Goal: Task Accomplishment & Management: Use online tool/utility

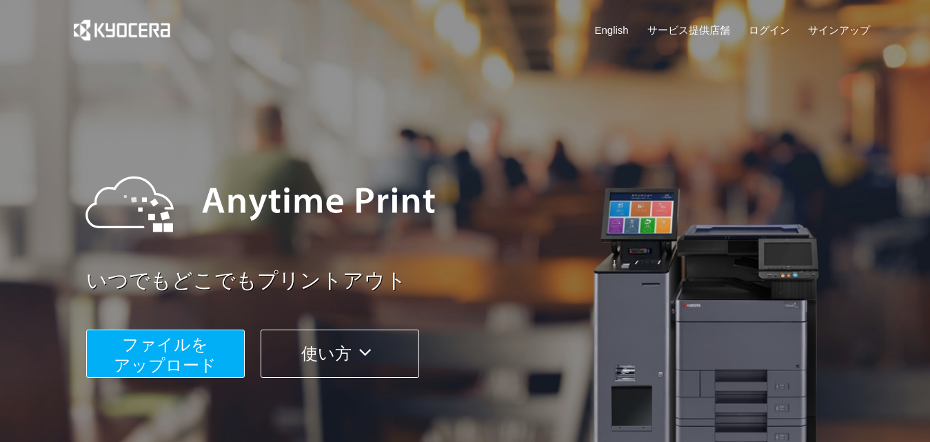
scroll to position [207, 0]
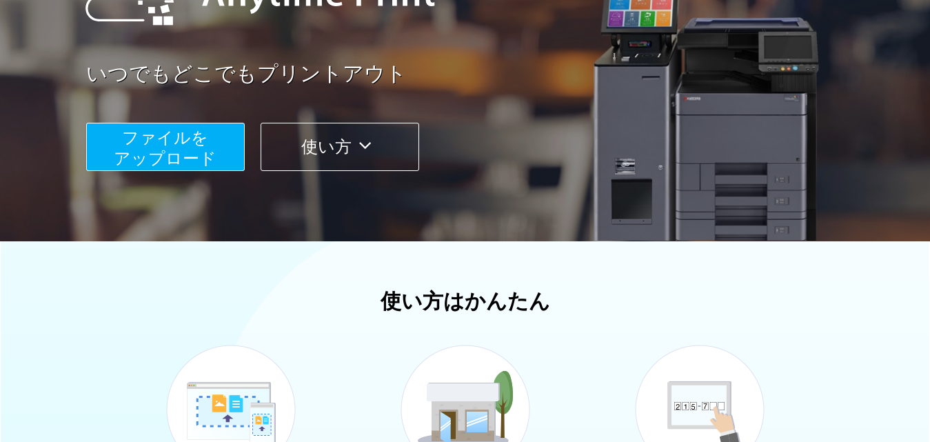
click at [192, 135] on span "ファイルを ​​アップロード" at bounding box center [165, 147] width 103 height 39
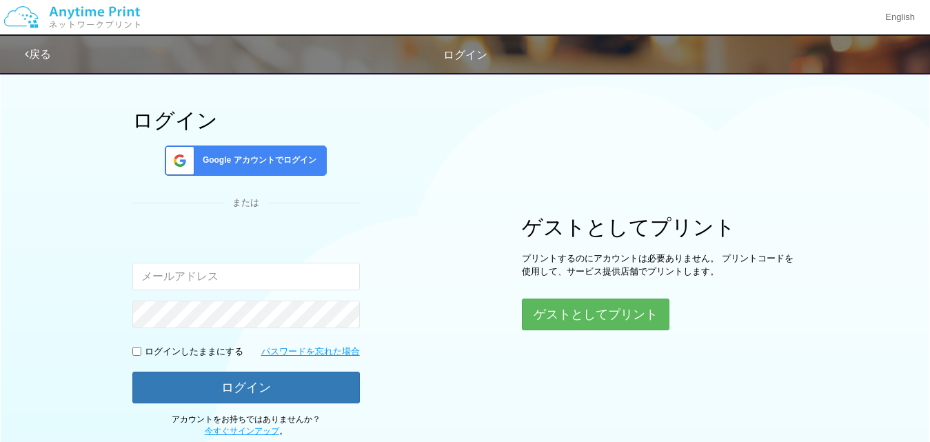
scroll to position [143, 0]
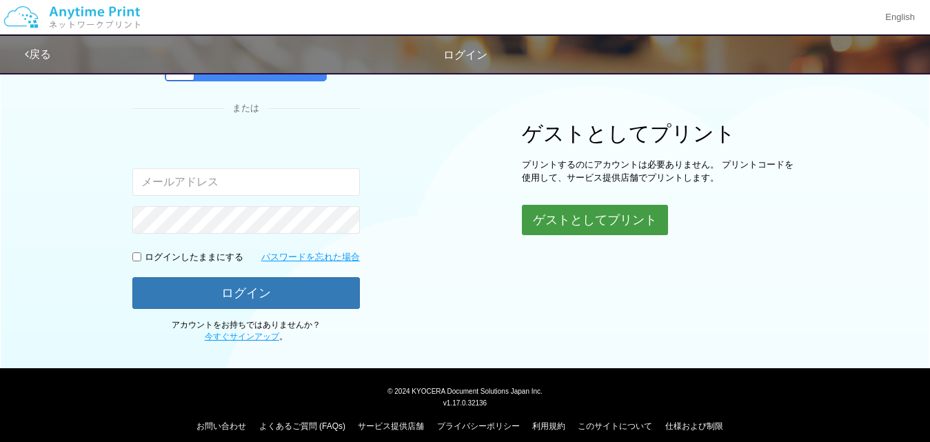
click at [605, 223] on button "ゲストとしてプリント" at bounding box center [595, 220] width 146 height 30
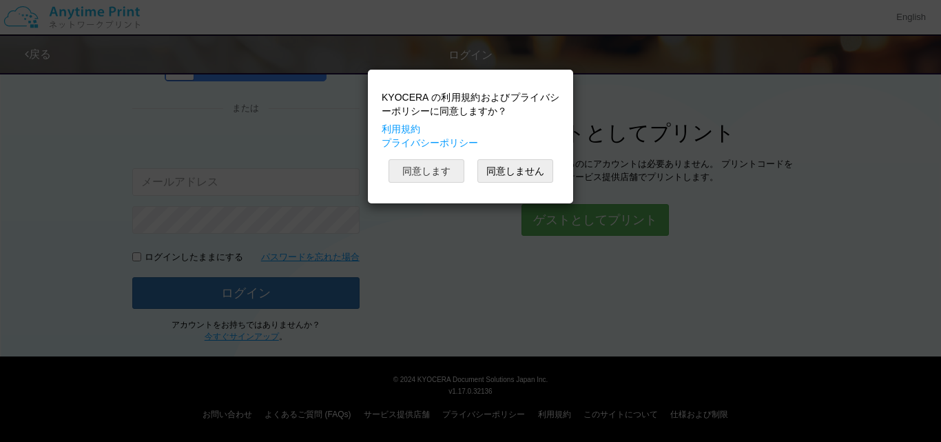
click at [436, 172] on button "同意します" at bounding box center [427, 170] width 76 height 23
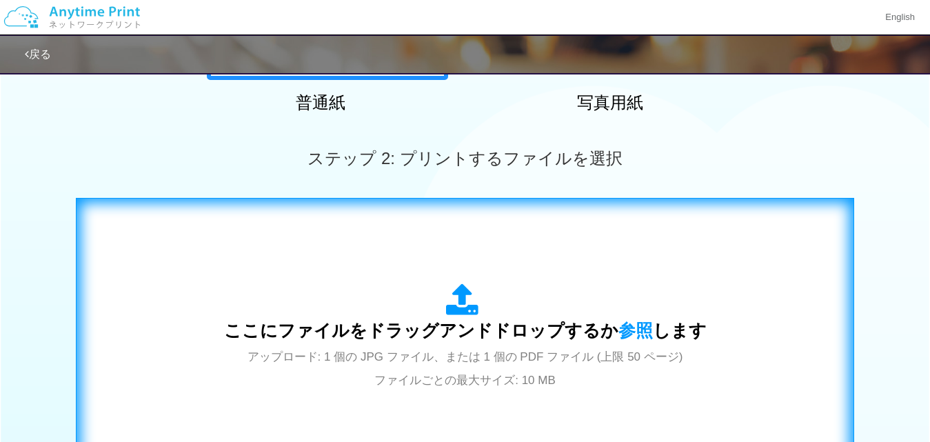
scroll to position [463, 0]
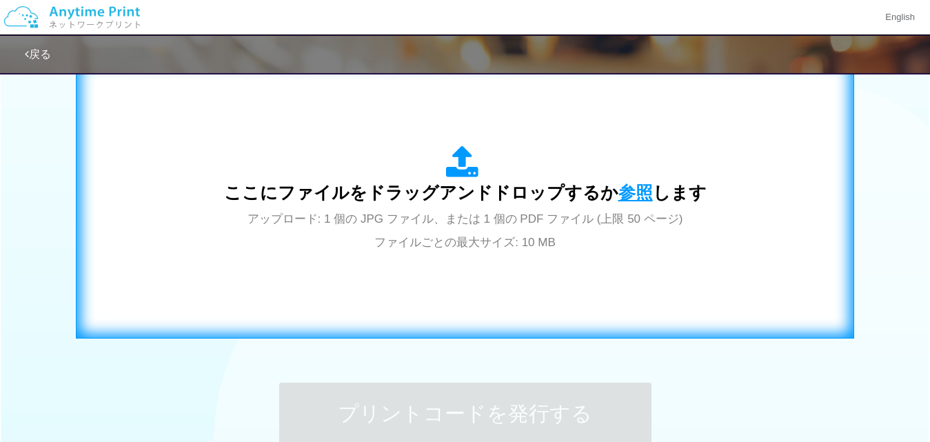
click at [633, 194] on span "参照" at bounding box center [635, 192] width 34 height 19
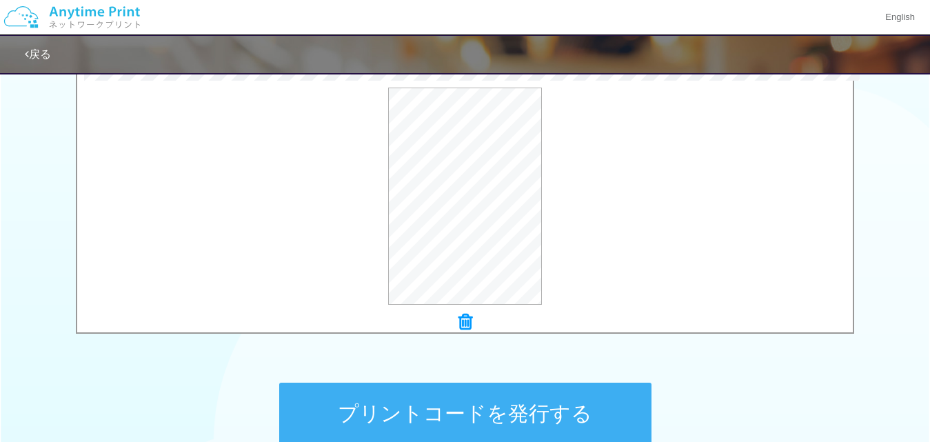
click at [21, 57] on div "戻る" at bounding box center [465, 54] width 930 height 40
click at [48, 51] on link "戻る" at bounding box center [38, 54] width 26 height 12
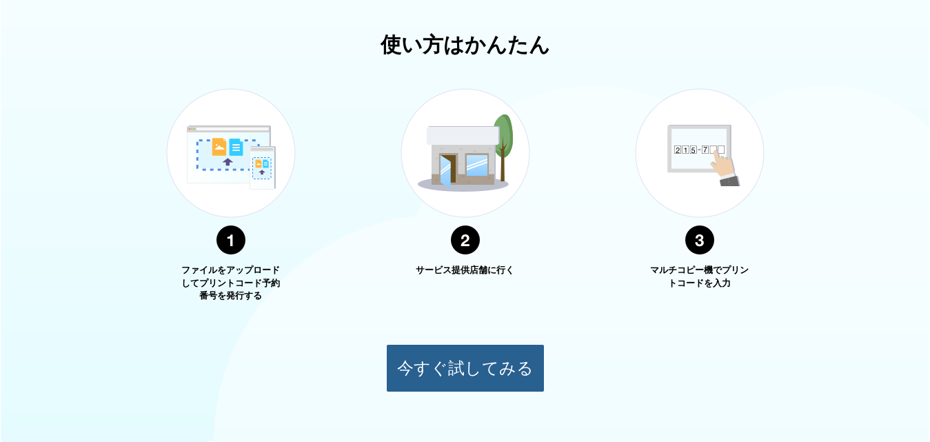
click at [473, 356] on button "今すぐ試してみる" at bounding box center [465, 368] width 159 height 48
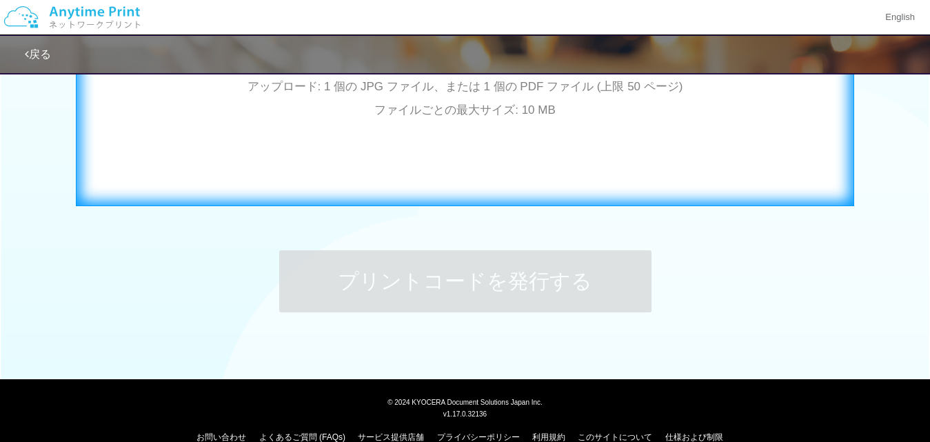
scroll to position [458, 0]
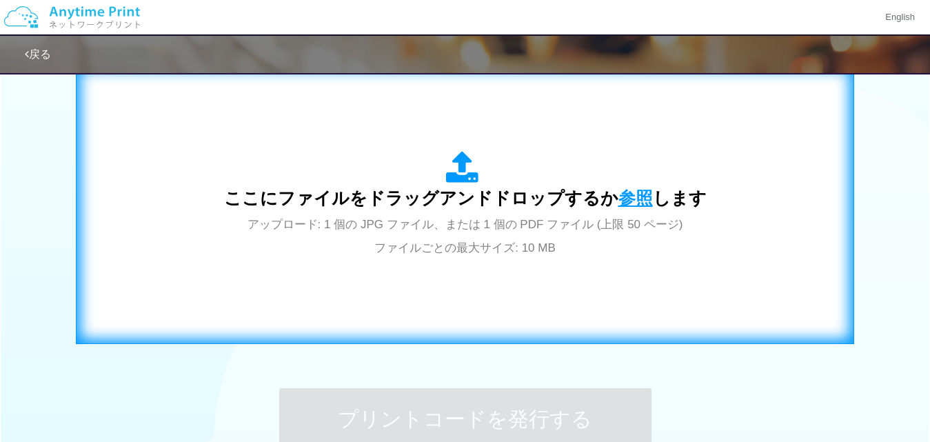
click at [644, 198] on span "参照" at bounding box center [635, 197] width 34 height 19
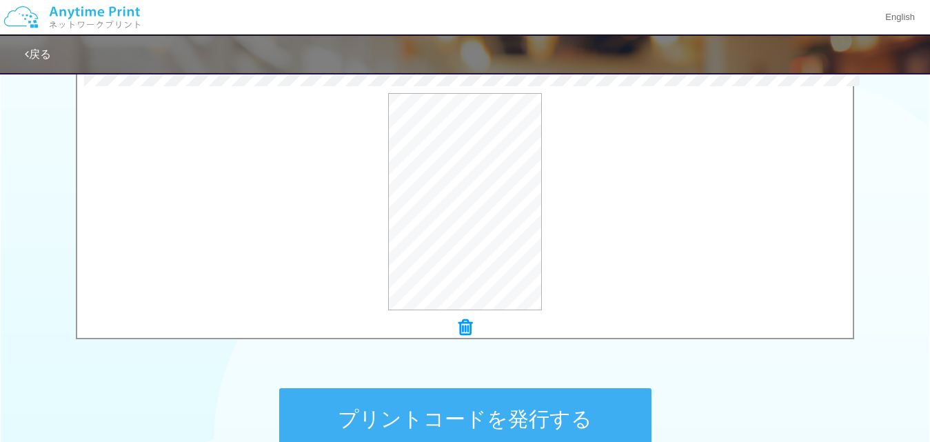
click at [457, 329] on div at bounding box center [464, 327] width 775 height 19
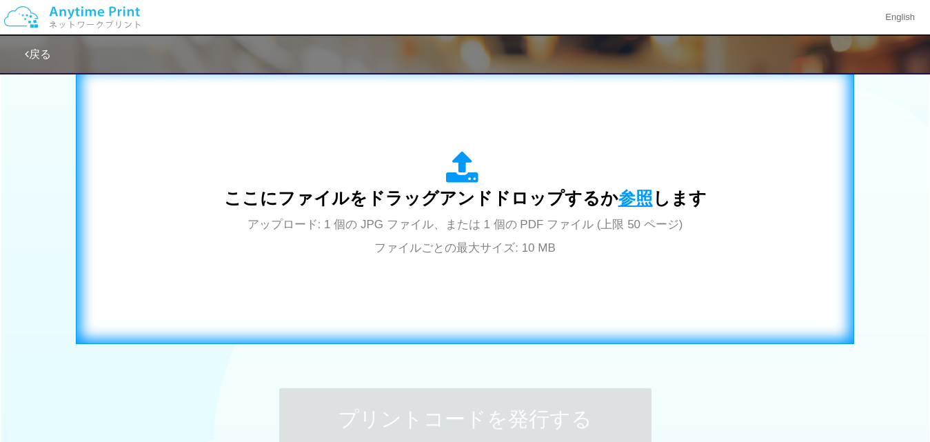
click at [629, 188] on span "参照" at bounding box center [635, 197] width 34 height 19
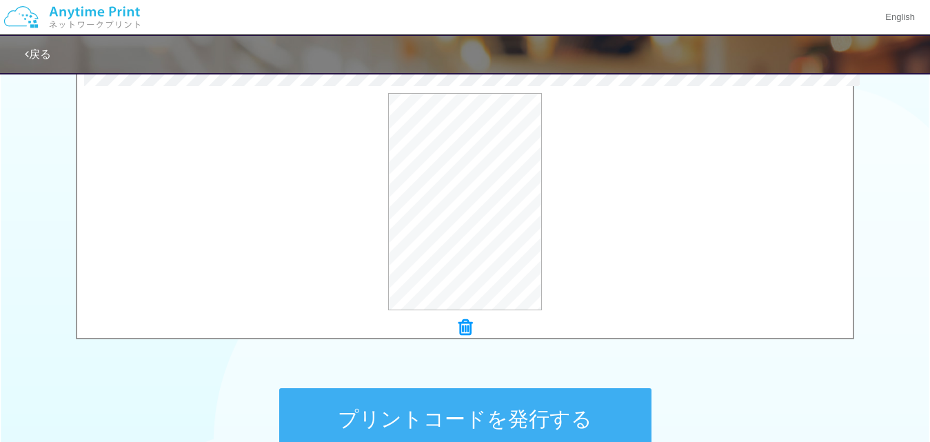
click at [468, 327] on icon at bounding box center [465, 327] width 14 height 18
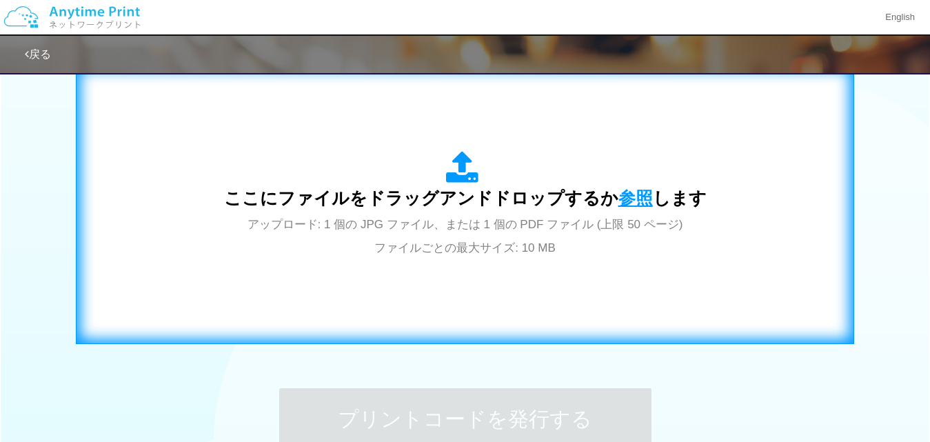
click at [641, 195] on span "参照" at bounding box center [635, 197] width 34 height 19
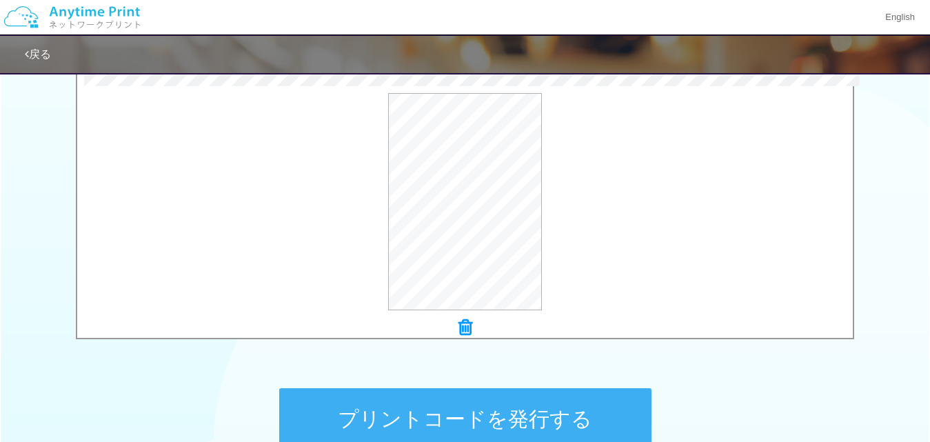
click at [580, 428] on button "プリントコードを発行する" at bounding box center [465, 419] width 372 height 62
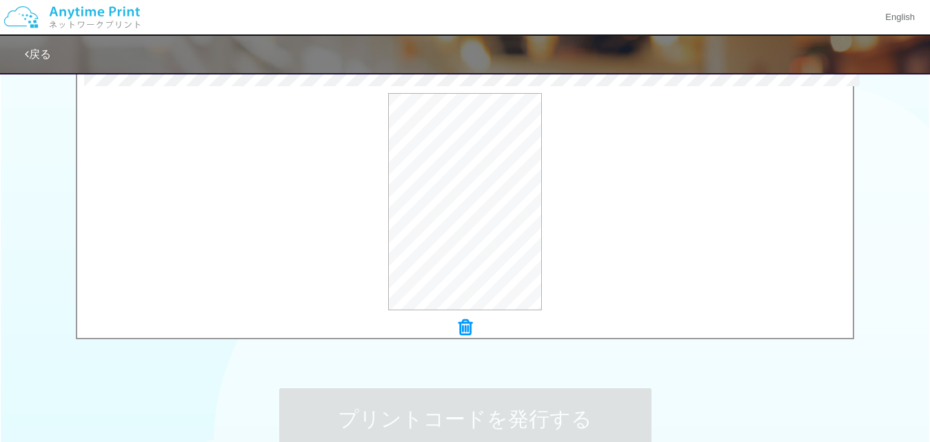
scroll to position [0, 0]
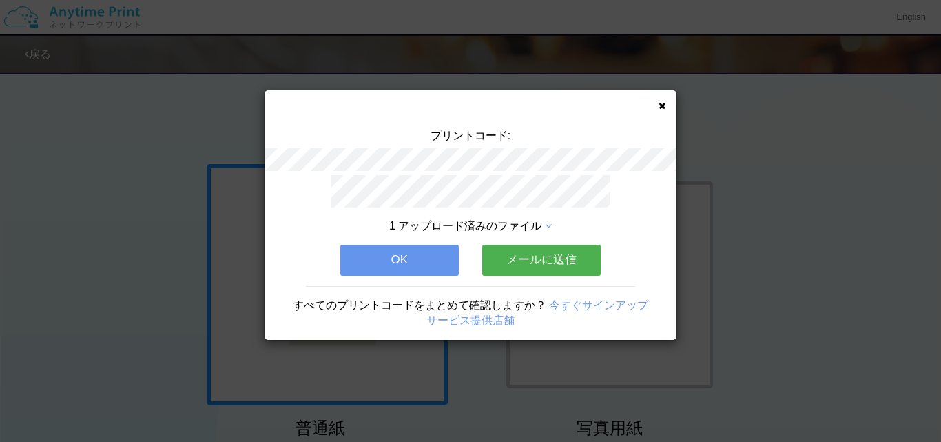
click at [407, 254] on button "OK" at bounding box center [399, 260] width 119 height 30
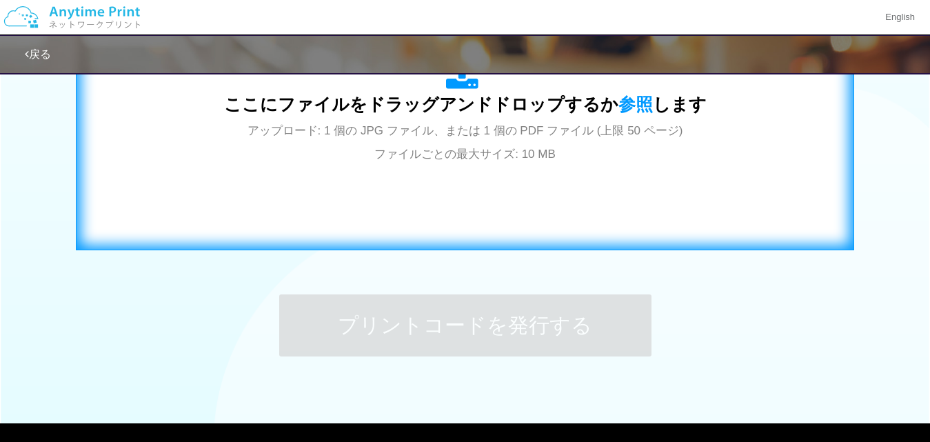
scroll to position [482, 0]
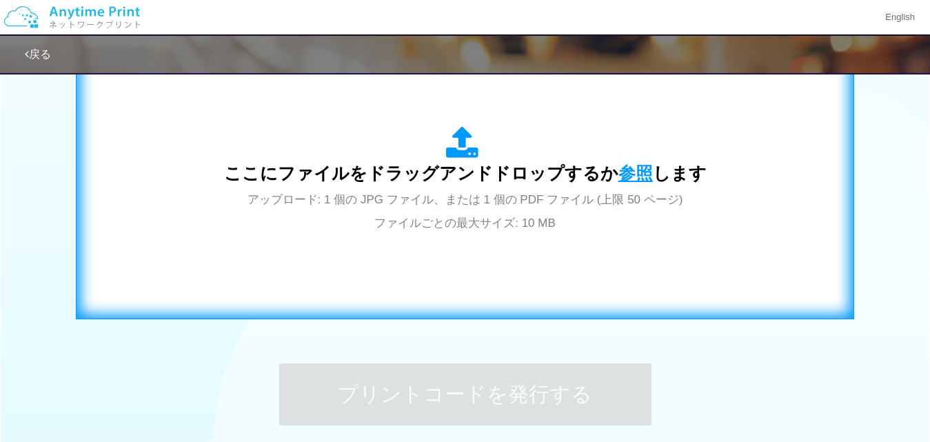
click at [628, 169] on span "参照" at bounding box center [635, 172] width 34 height 19
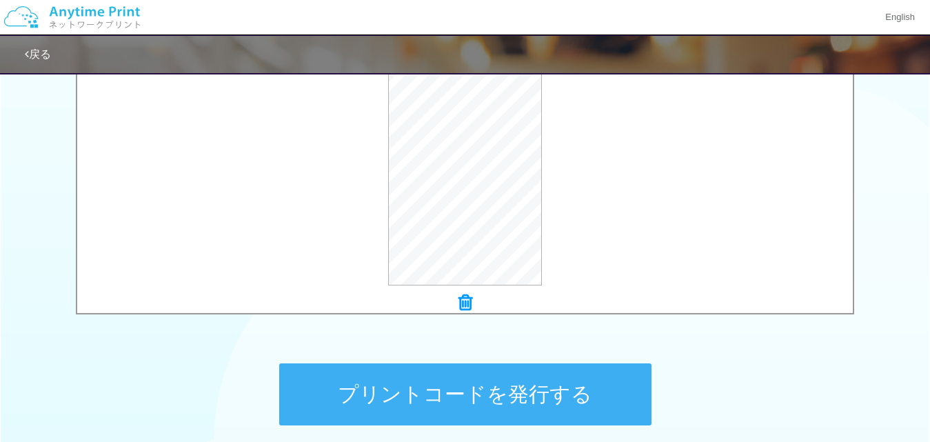
click at [507, 387] on button "プリントコードを発行する" at bounding box center [465, 394] width 372 height 62
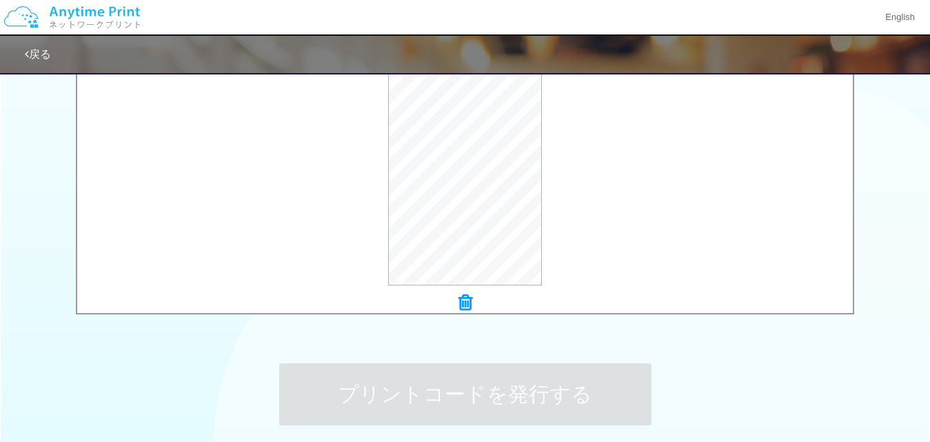
scroll to position [0, 0]
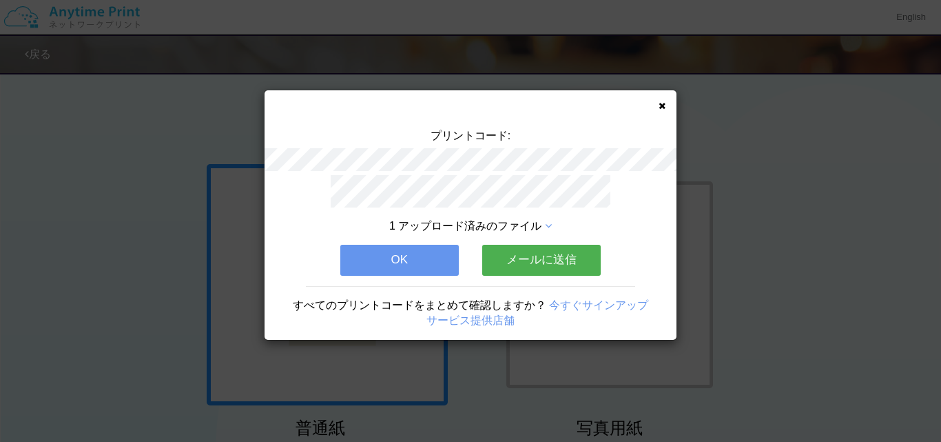
click at [437, 259] on button "OK" at bounding box center [399, 260] width 119 height 30
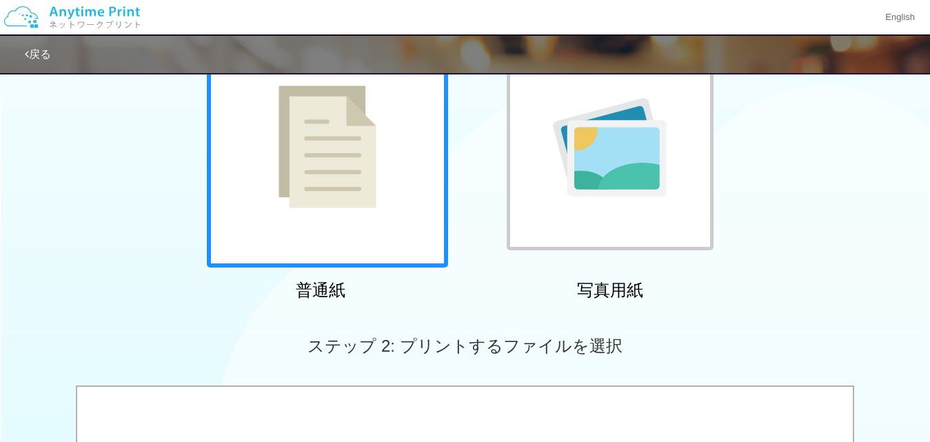
scroll to position [276, 0]
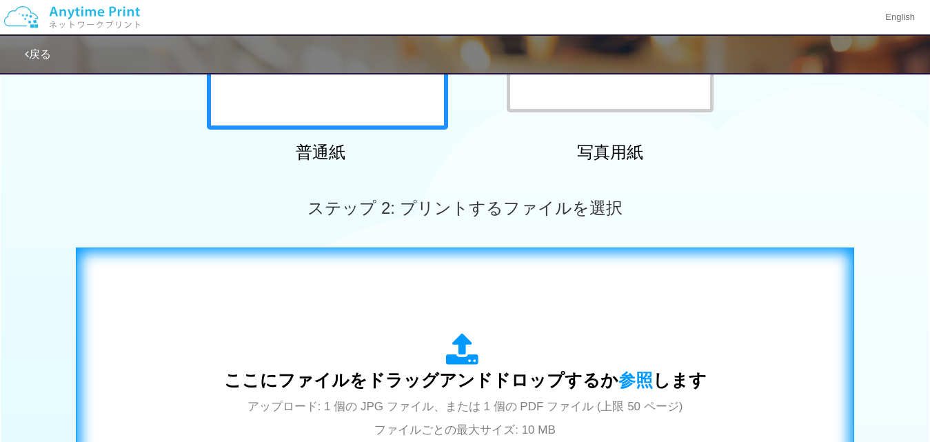
click at [649, 385] on span "ここにファイルをドラッグアンドドロップするか 参照 します" at bounding box center [465, 379] width 482 height 19
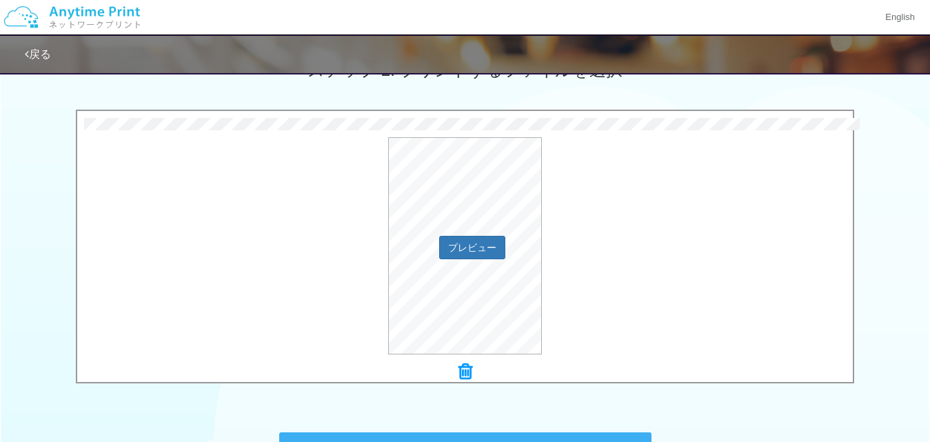
scroll to position [482, 0]
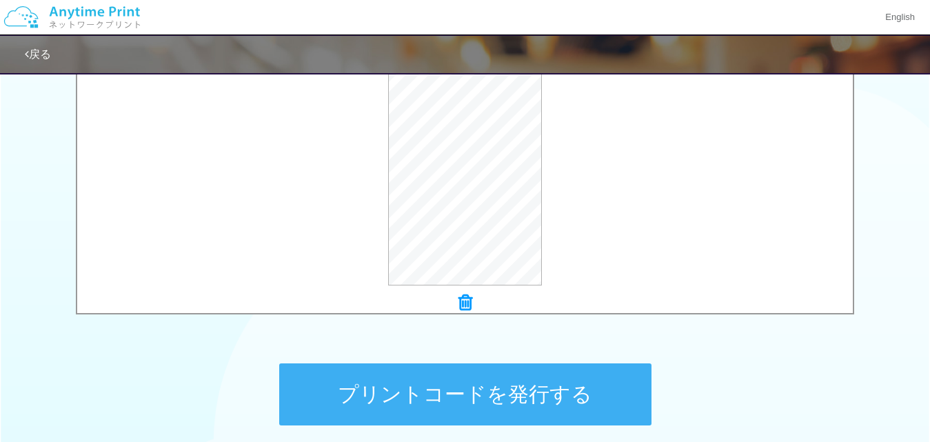
click at [493, 380] on button "プリントコードを発行する" at bounding box center [465, 394] width 372 height 62
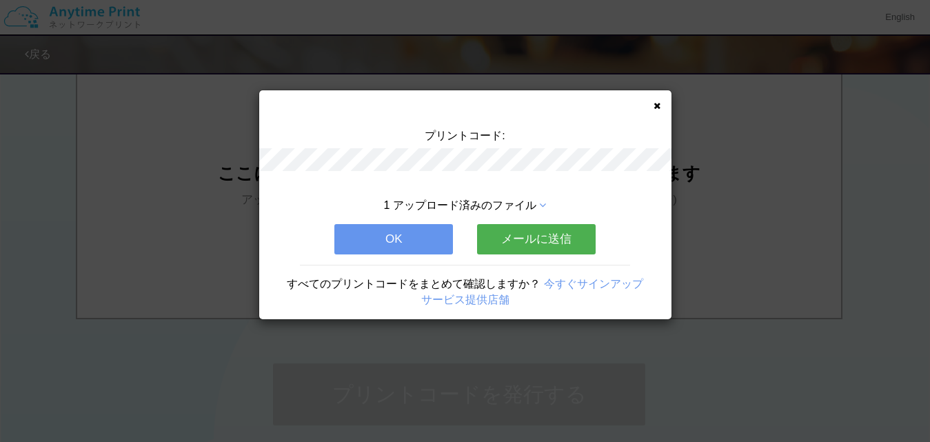
scroll to position [0, 0]
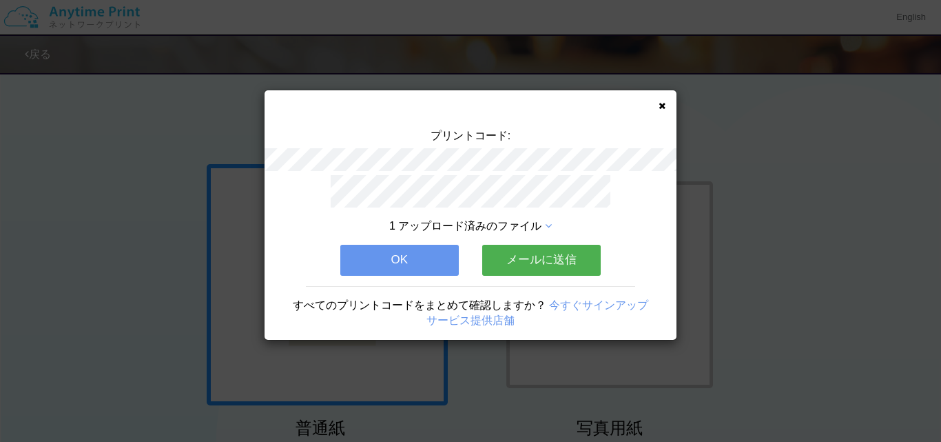
click at [374, 251] on button "OK" at bounding box center [399, 260] width 119 height 30
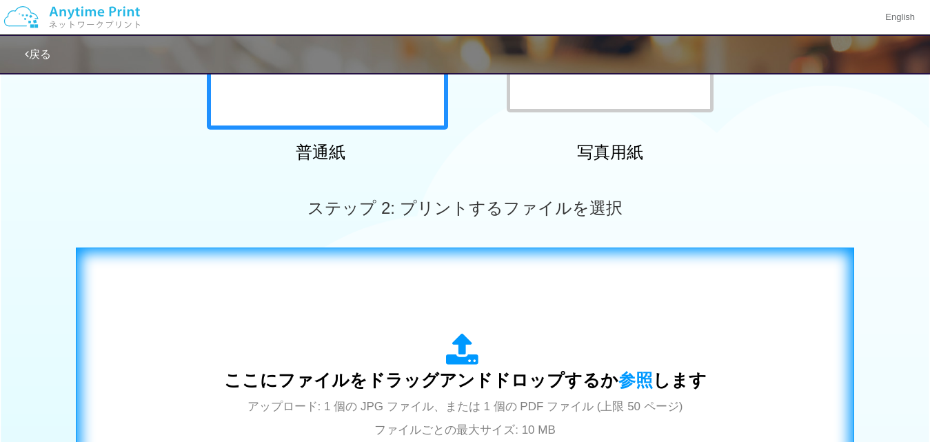
scroll to position [482, 0]
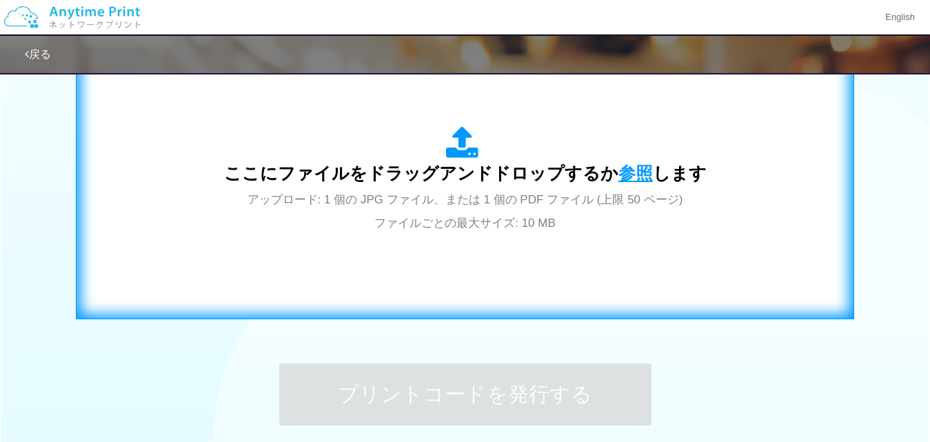
click at [633, 174] on span "参照" at bounding box center [635, 172] width 34 height 19
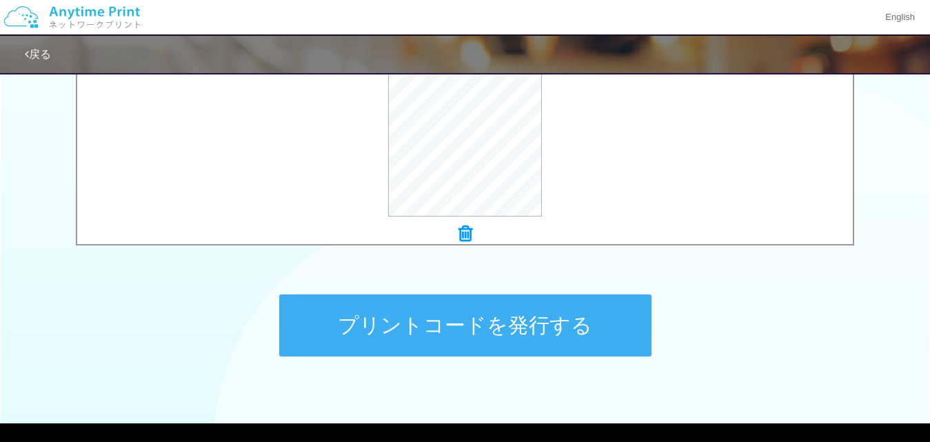
scroll to position [606, 0]
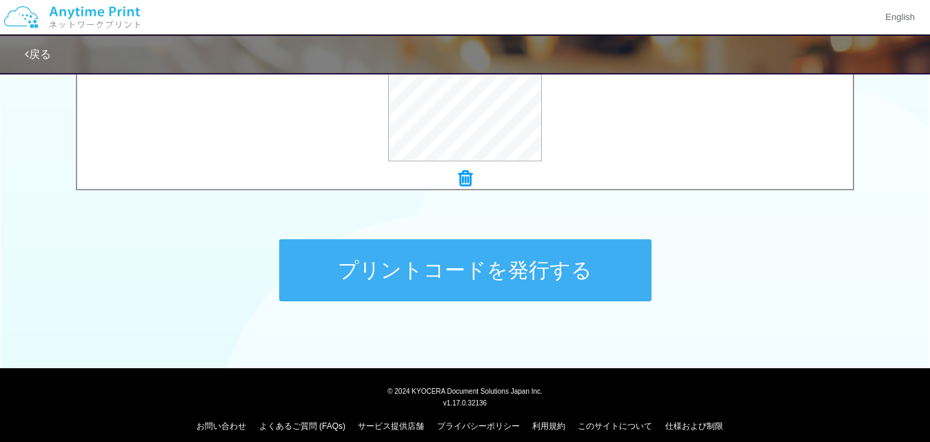
click at [431, 270] on button "プリントコードを発行する" at bounding box center [465, 270] width 372 height 62
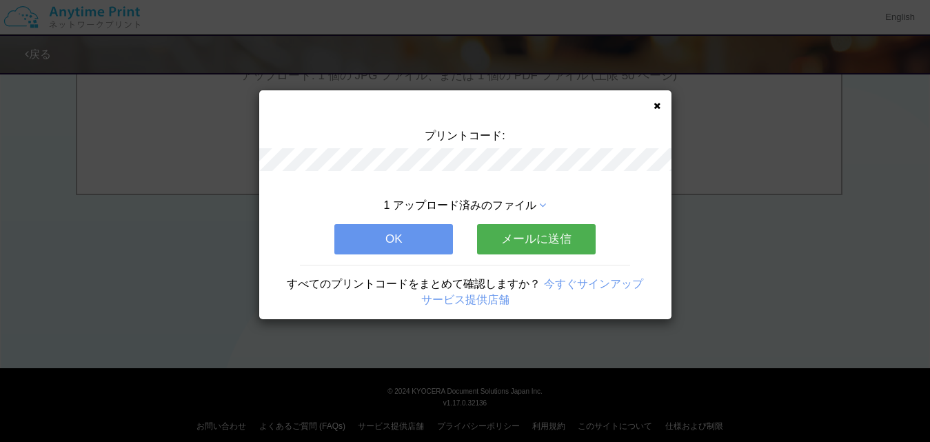
scroll to position [0, 0]
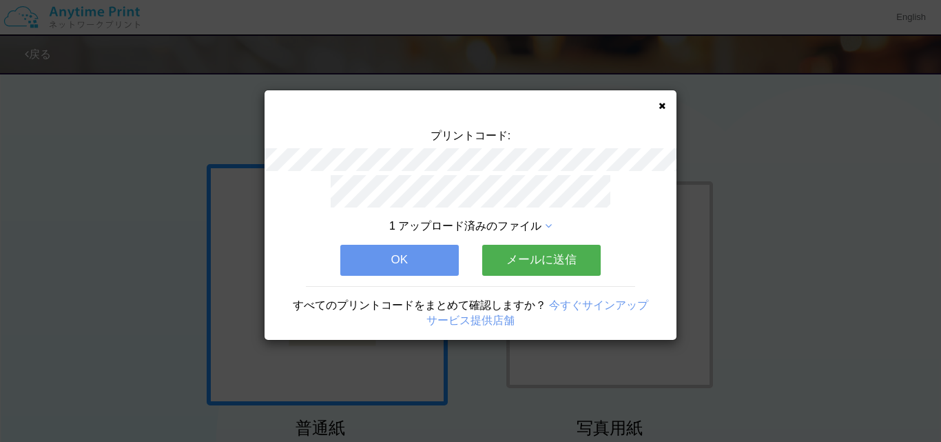
click at [411, 259] on button "OK" at bounding box center [399, 260] width 119 height 30
